Goal: Navigation & Orientation: Find specific page/section

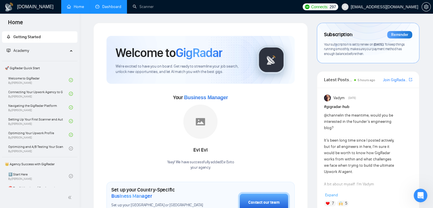
click at [103, 8] on link "Dashboard" at bounding box center [108, 6] width 26 height 5
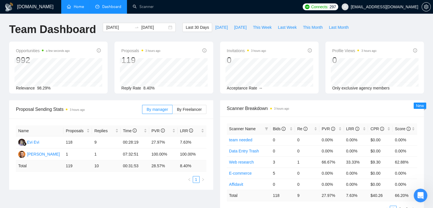
click at [71, 9] on link "Home" at bounding box center [75, 6] width 17 height 5
